Goal: Task Accomplishment & Management: Use online tool/utility

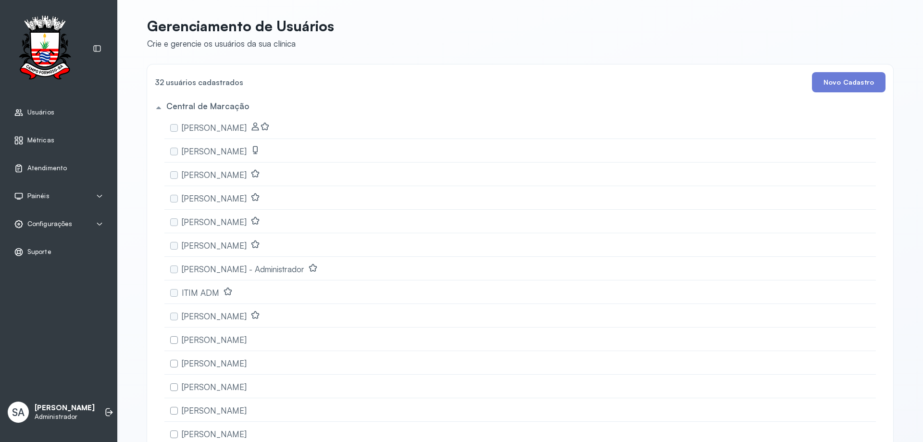
click at [46, 222] on span "Configurações" at bounding box center [49, 224] width 45 height 8
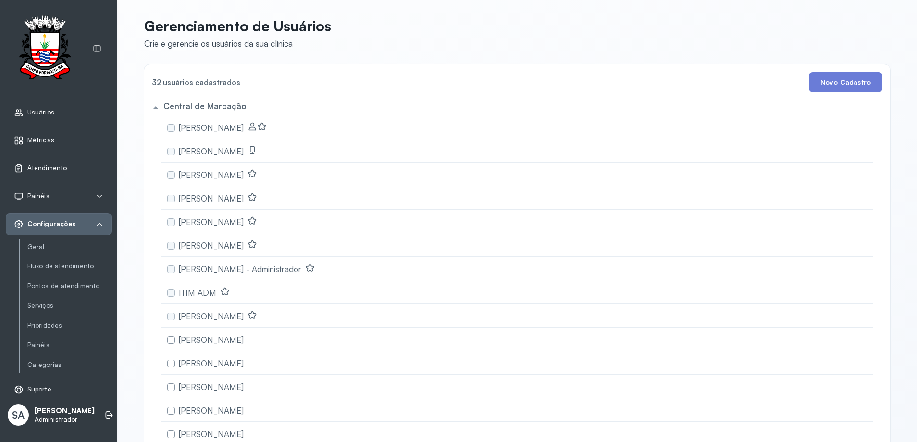
click at [47, 113] on span "Usuários" at bounding box center [40, 112] width 27 height 8
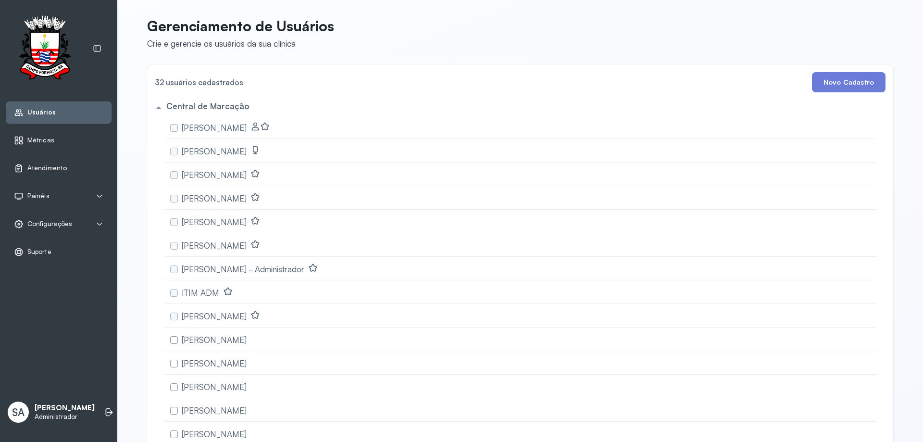
click at [49, 168] on span "Atendimento" at bounding box center [46, 168] width 39 height 8
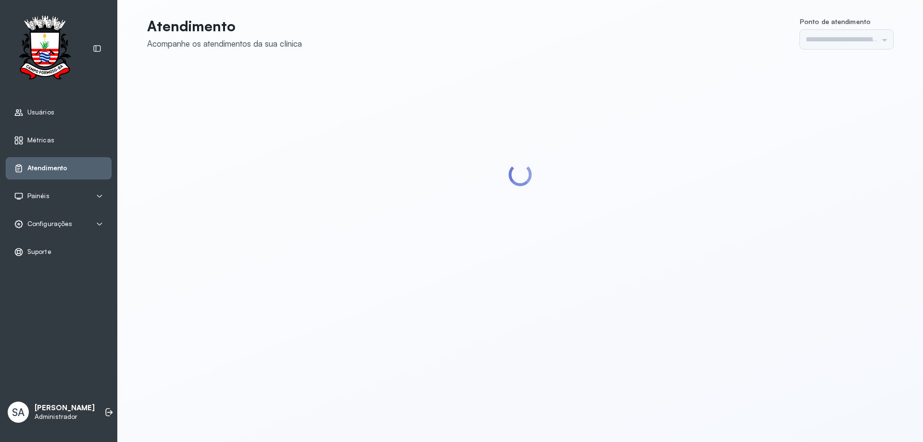
type input "******"
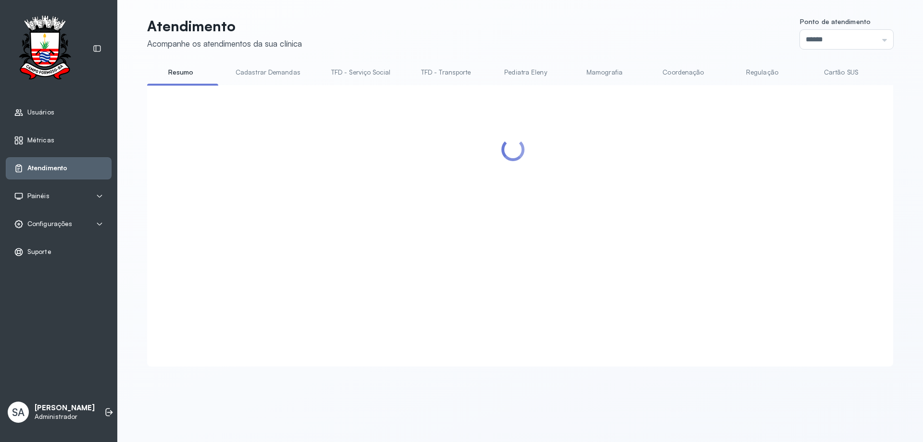
click at [670, 73] on link "Coordenação" at bounding box center [682, 72] width 67 height 16
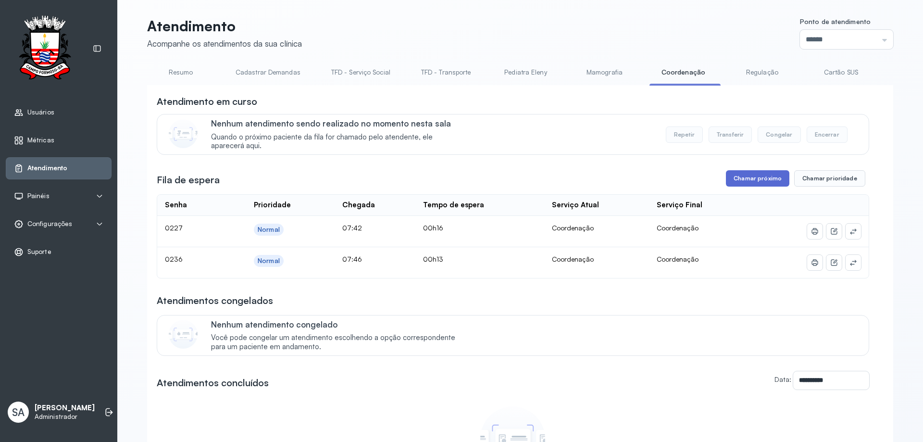
click at [745, 183] on button "Chamar próximo" at bounding box center [757, 178] width 63 height 16
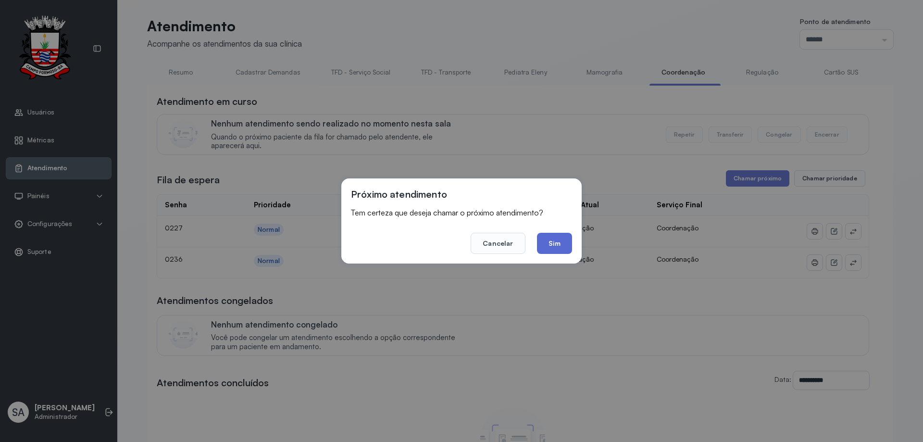
click at [561, 243] on button "Sim" at bounding box center [554, 243] width 35 height 21
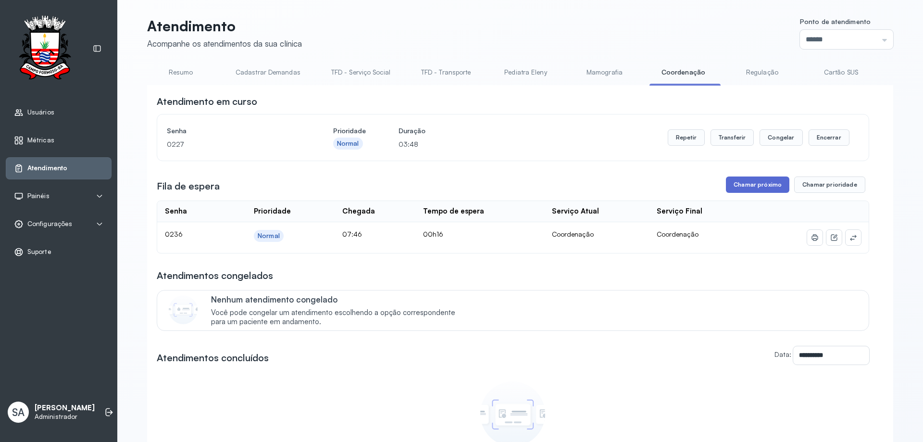
click at [753, 188] on button "Chamar próximo" at bounding box center [757, 184] width 63 height 16
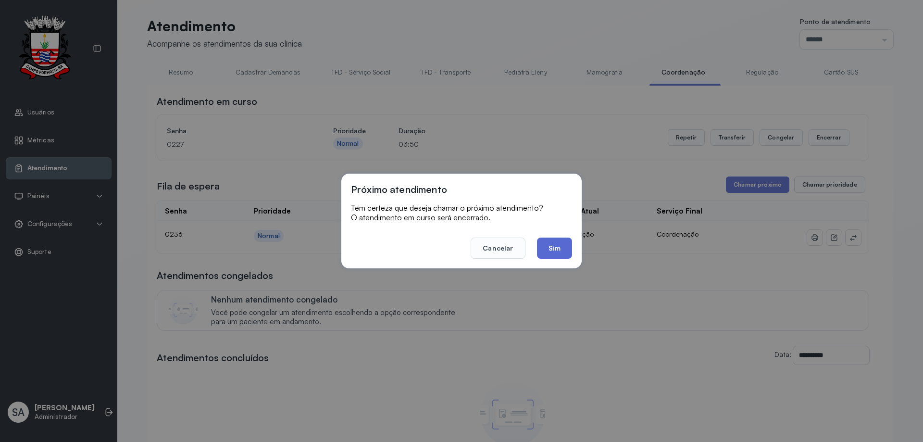
click at [559, 248] on button "Sim" at bounding box center [554, 247] width 35 height 21
